Goal: Information Seeking & Learning: Learn about a topic

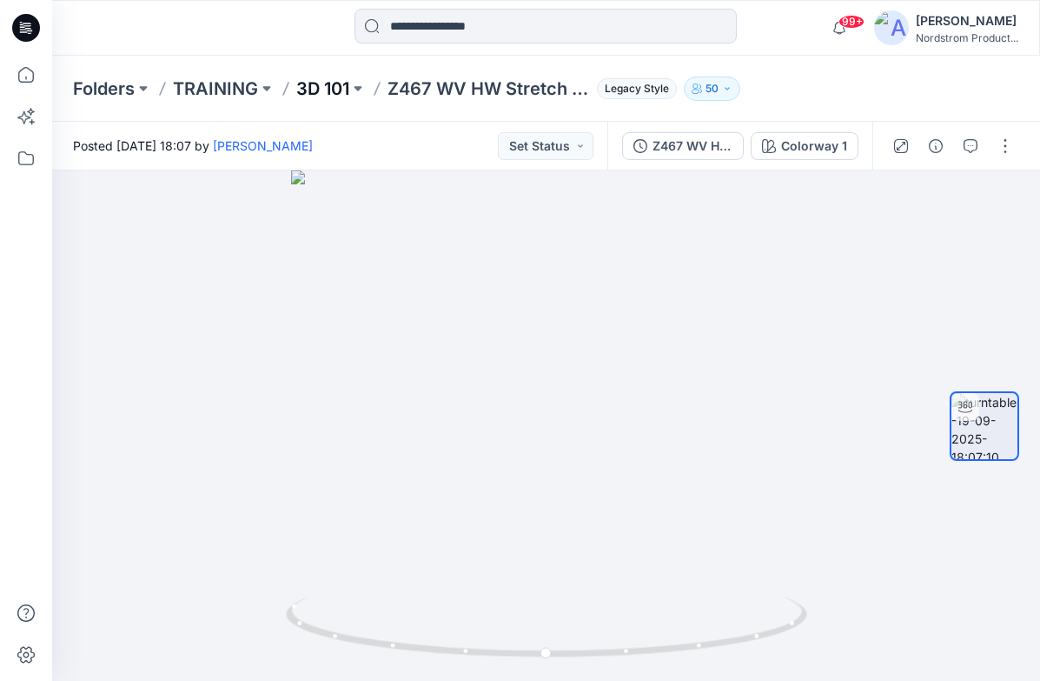
click at [318, 85] on p "3D 101" at bounding box center [322, 88] width 53 height 24
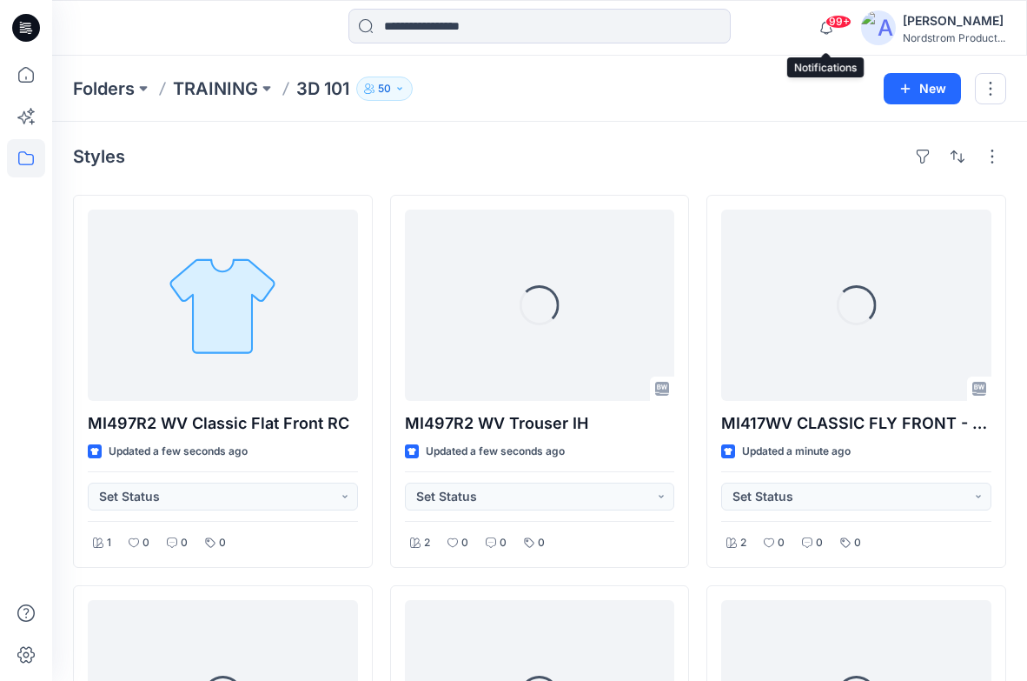
click at [840, 23] on span "99+" at bounding box center [839, 22] width 26 height 14
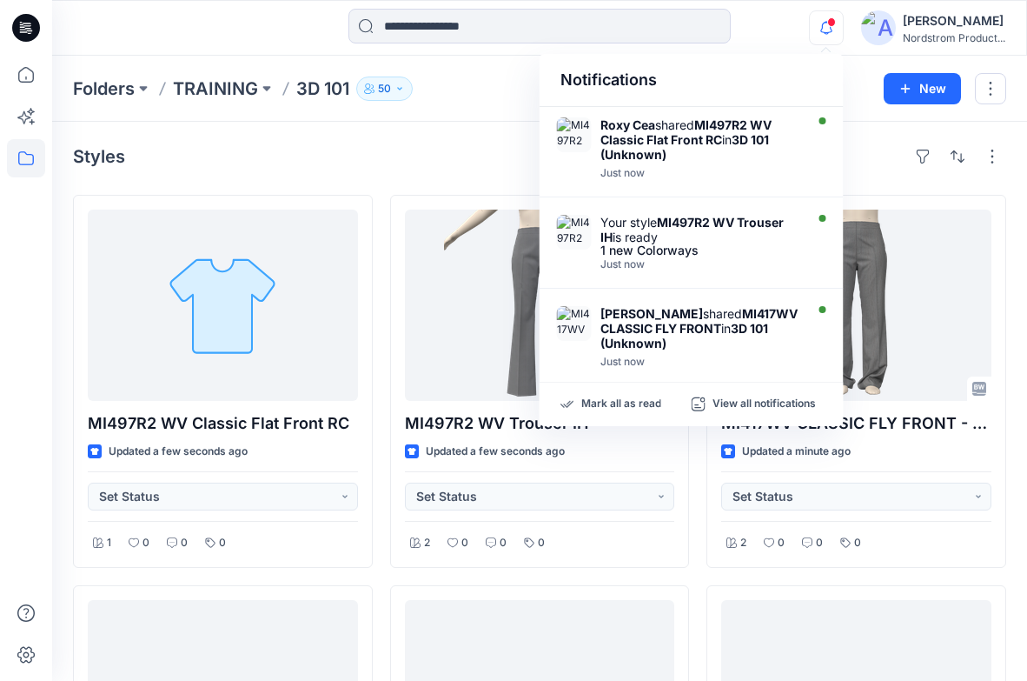
click at [826, 25] on icon "button" at bounding box center [826, 27] width 33 height 35
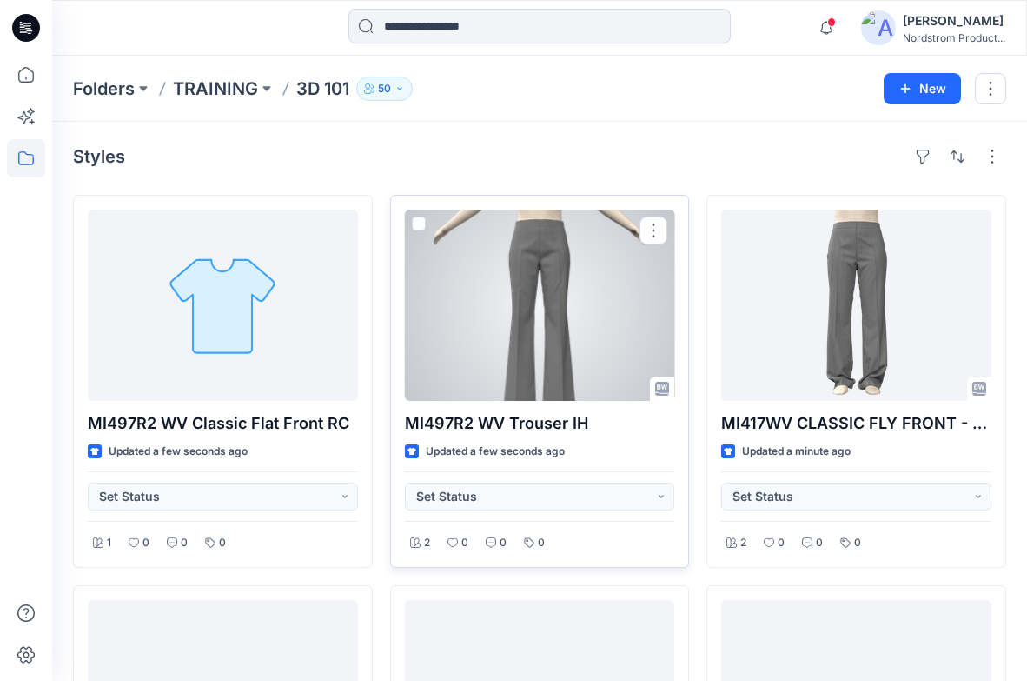
click at [553, 415] on p "MI497R2 WV Trouser IH" at bounding box center [540, 423] width 270 height 24
click at [535, 428] on p "MI497R2 WV Trouser IH" at bounding box center [540, 423] width 270 height 24
click at [550, 278] on div at bounding box center [540, 304] width 270 height 191
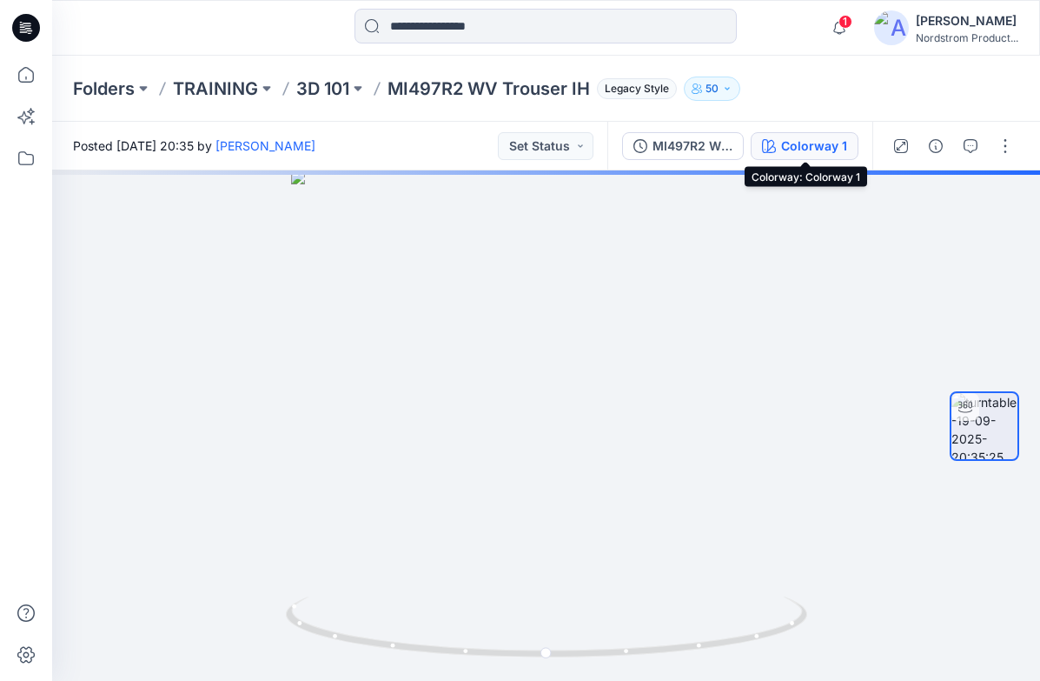
click at [835, 149] on div "Colorway 1" at bounding box center [814, 145] width 66 height 19
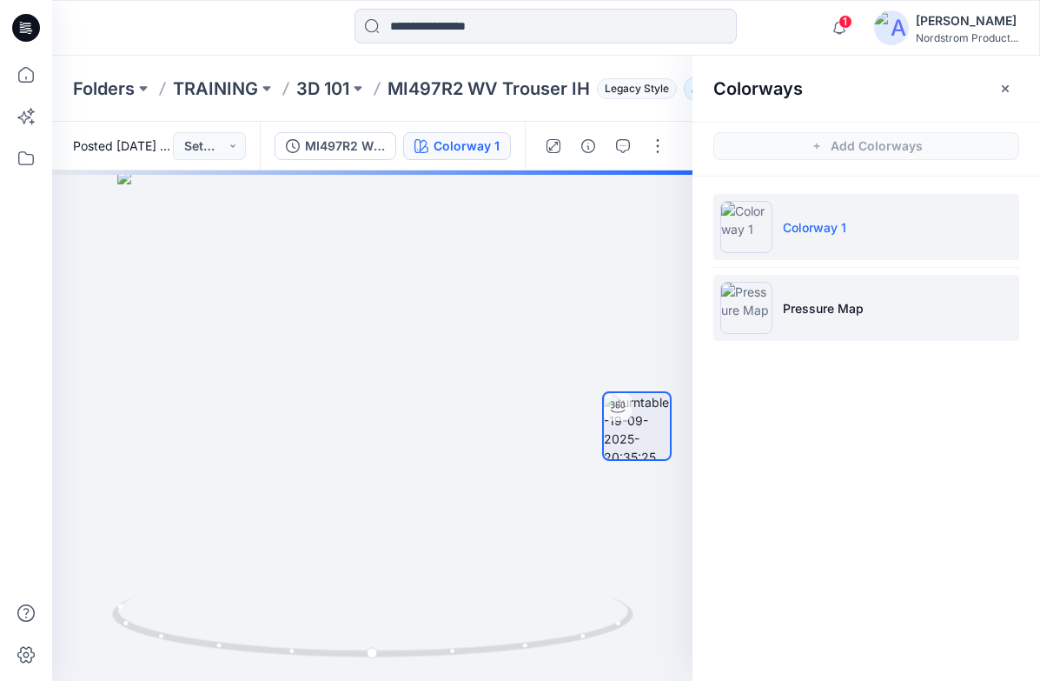
click at [828, 299] on p "Pressure Map" at bounding box center [823, 308] width 81 height 18
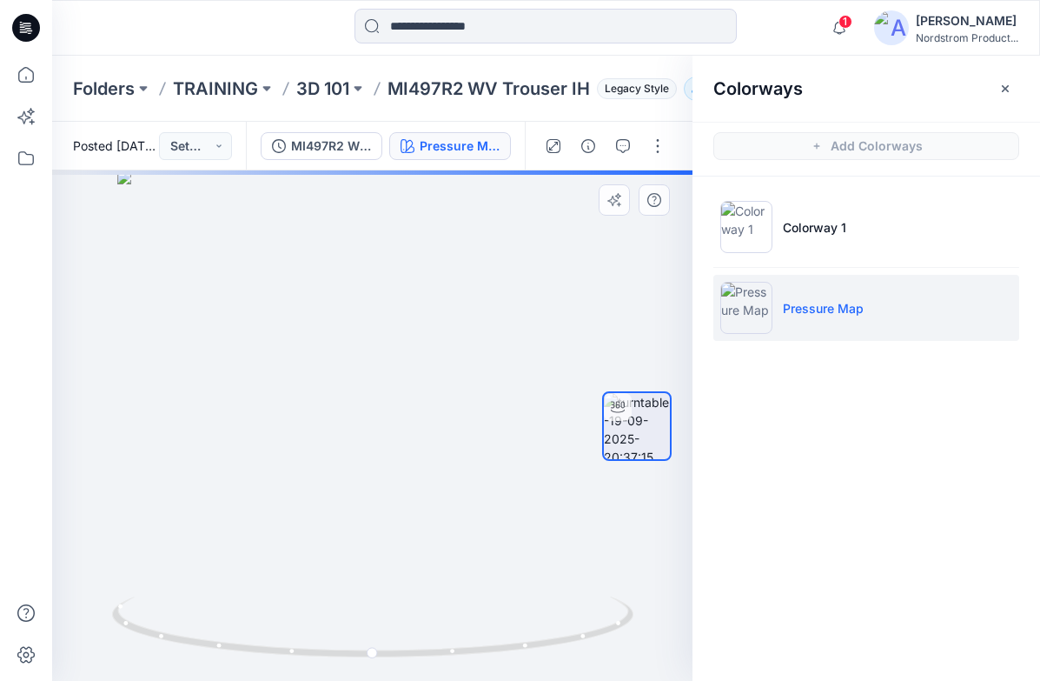
drag, startPoint x: 215, startPoint y: 408, endPoint x: 224, endPoint y: 407, distance: 9.7
click at [215, 408] on div at bounding box center [372, 425] width 641 height 510
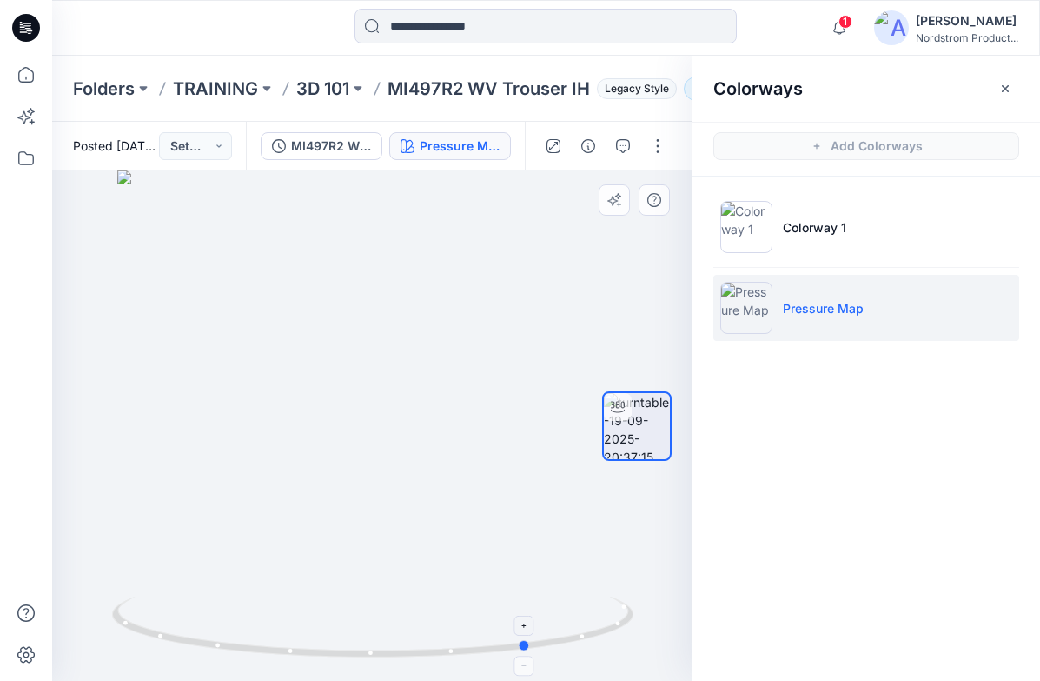
drag, startPoint x: 370, startPoint y: 648, endPoint x: 567, endPoint y: 625, distance: 197.7
click at [567, 625] on icon at bounding box center [375, 628] width 526 height 65
drag, startPoint x: 400, startPoint y: 589, endPoint x: 382, endPoint y: 475, distance: 115.2
click at [377, 482] on div at bounding box center [372, 425] width 641 height 510
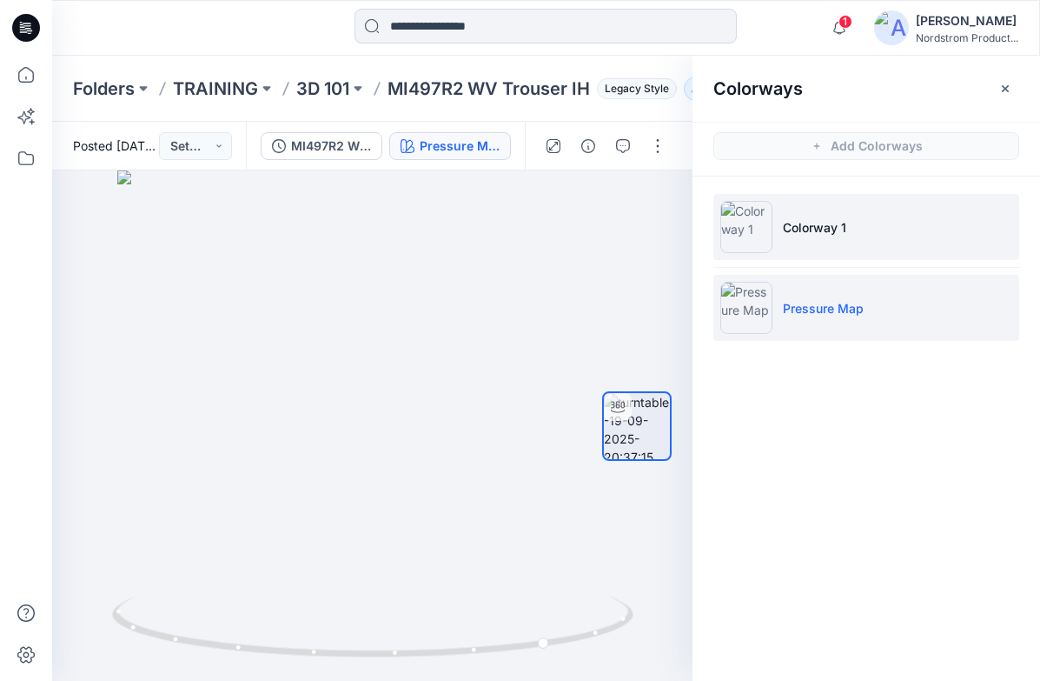
click at [829, 221] on p "Colorway 1" at bounding box center [814, 227] width 63 height 18
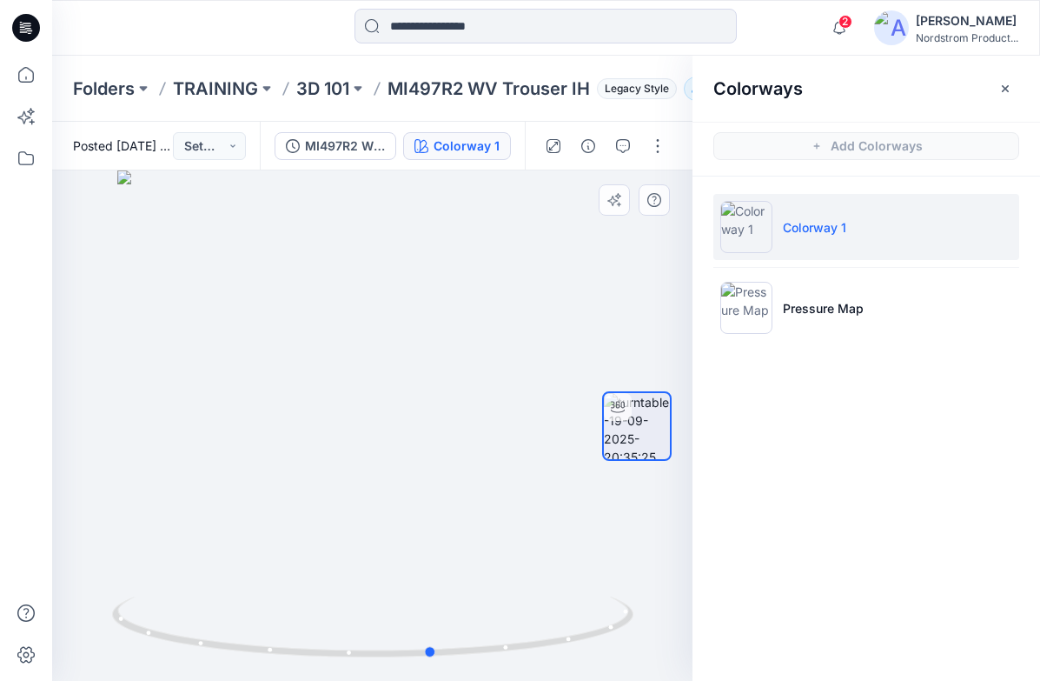
drag, startPoint x: 382, startPoint y: 345, endPoint x: 495, endPoint y: 339, distance: 113.2
click at [495, 339] on div at bounding box center [372, 425] width 641 height 510
click at [1003, 90] on icon "button" at bounding box center [1005, 87] width 7 height 7
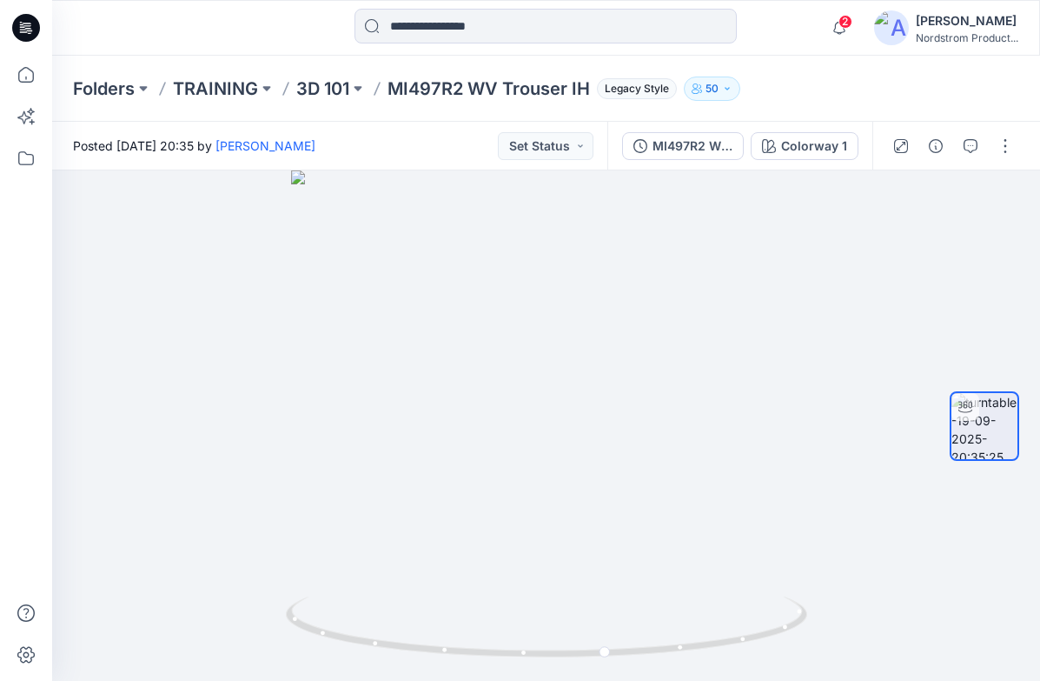
click at [318, 30] on div at bounding box center [546, 28] width 494 height 38
click at [841, 29] on icon "button" at bounding box center [839, 27] width 33 height 35
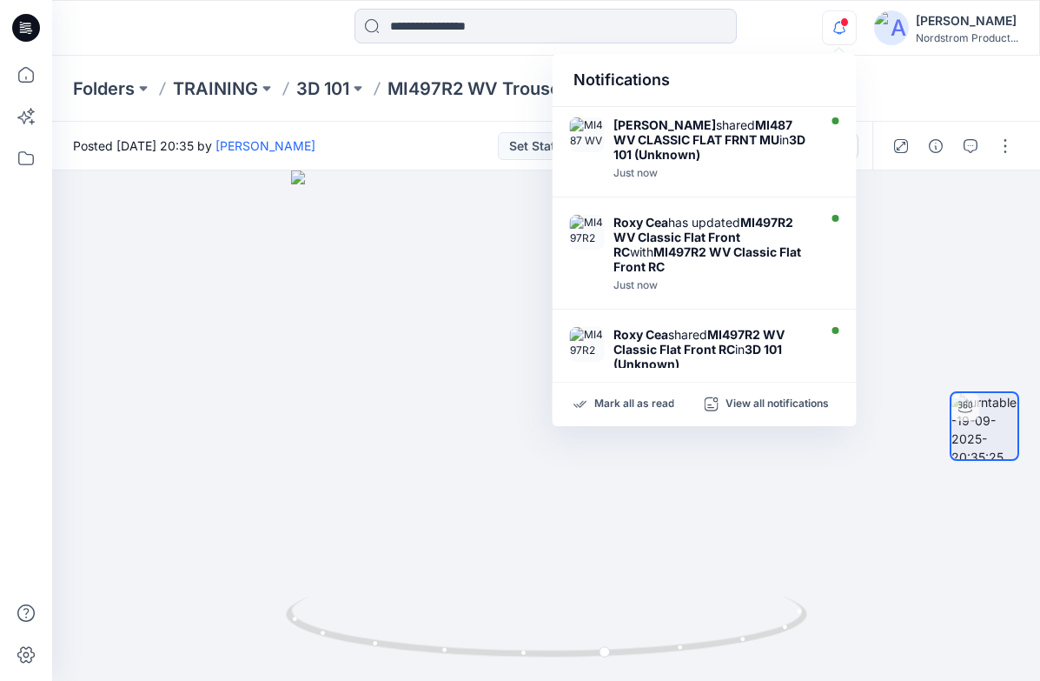
click at [841, 29] on icon "button" at bounding box center [839, 27] width 33 height 35
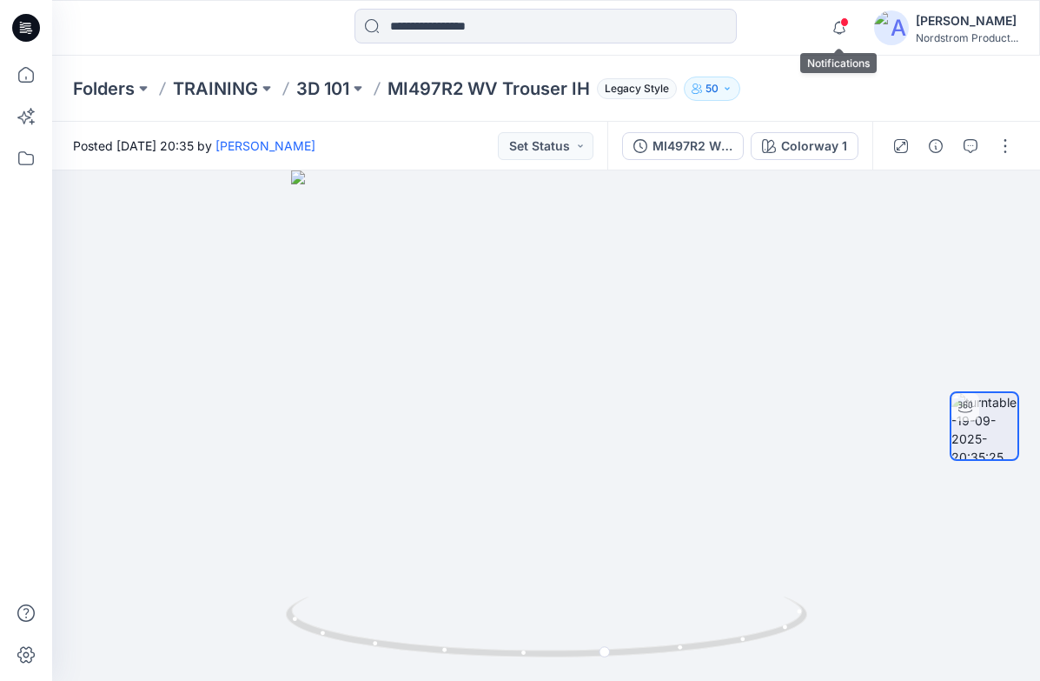
click at [845, 26] on span at bounding box center [844, 22] width 9 height 10
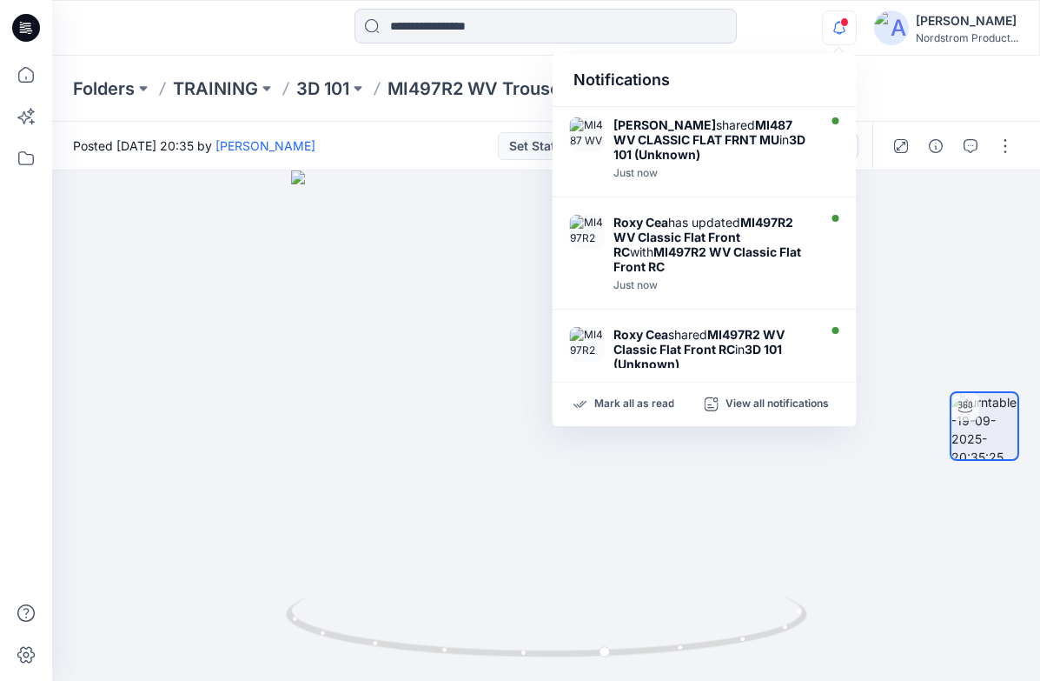
click at [843, 25] on span at bounding box center [844, 22] width 9 height 10
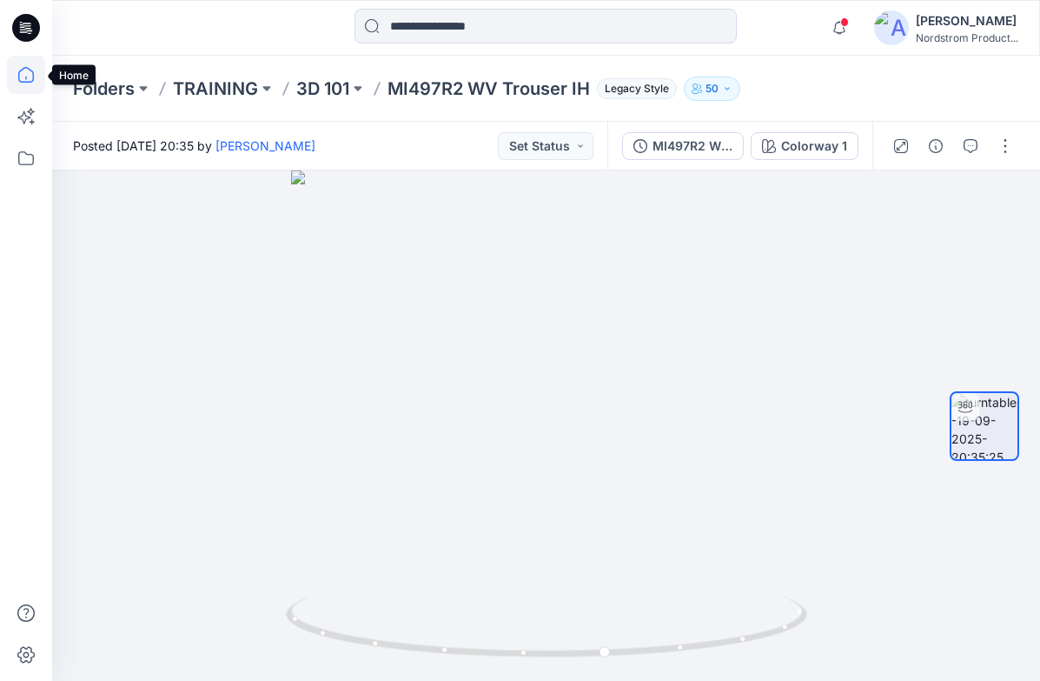
click at [24, 81] on icon at bounding box center [26, 75] width 38 height 38
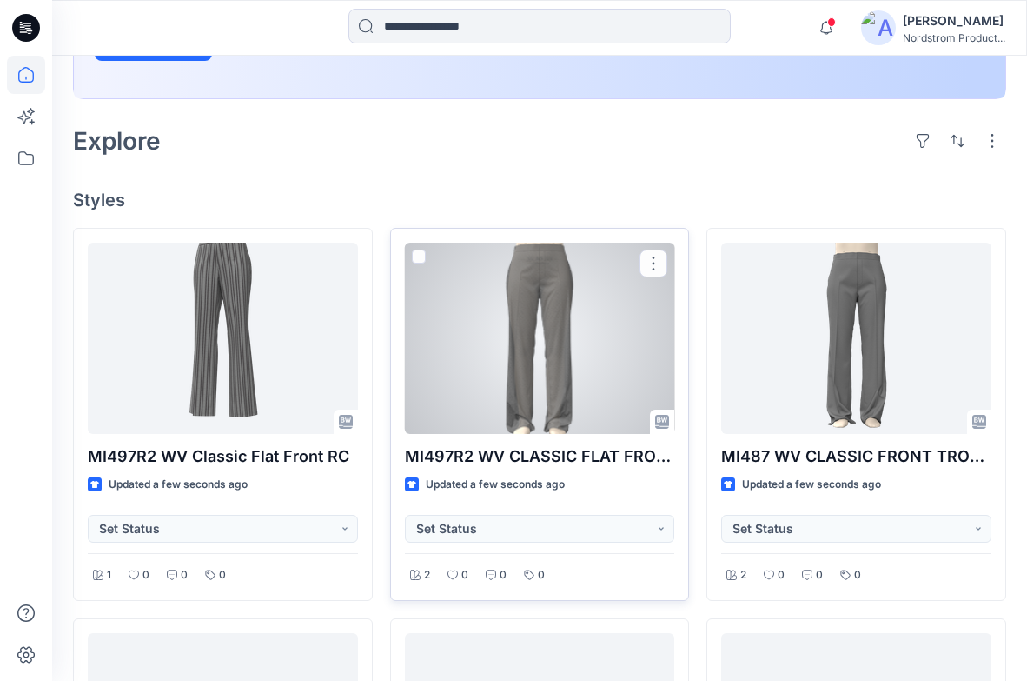
scroll to position [684, 0]
